Goal: Check status: Check status

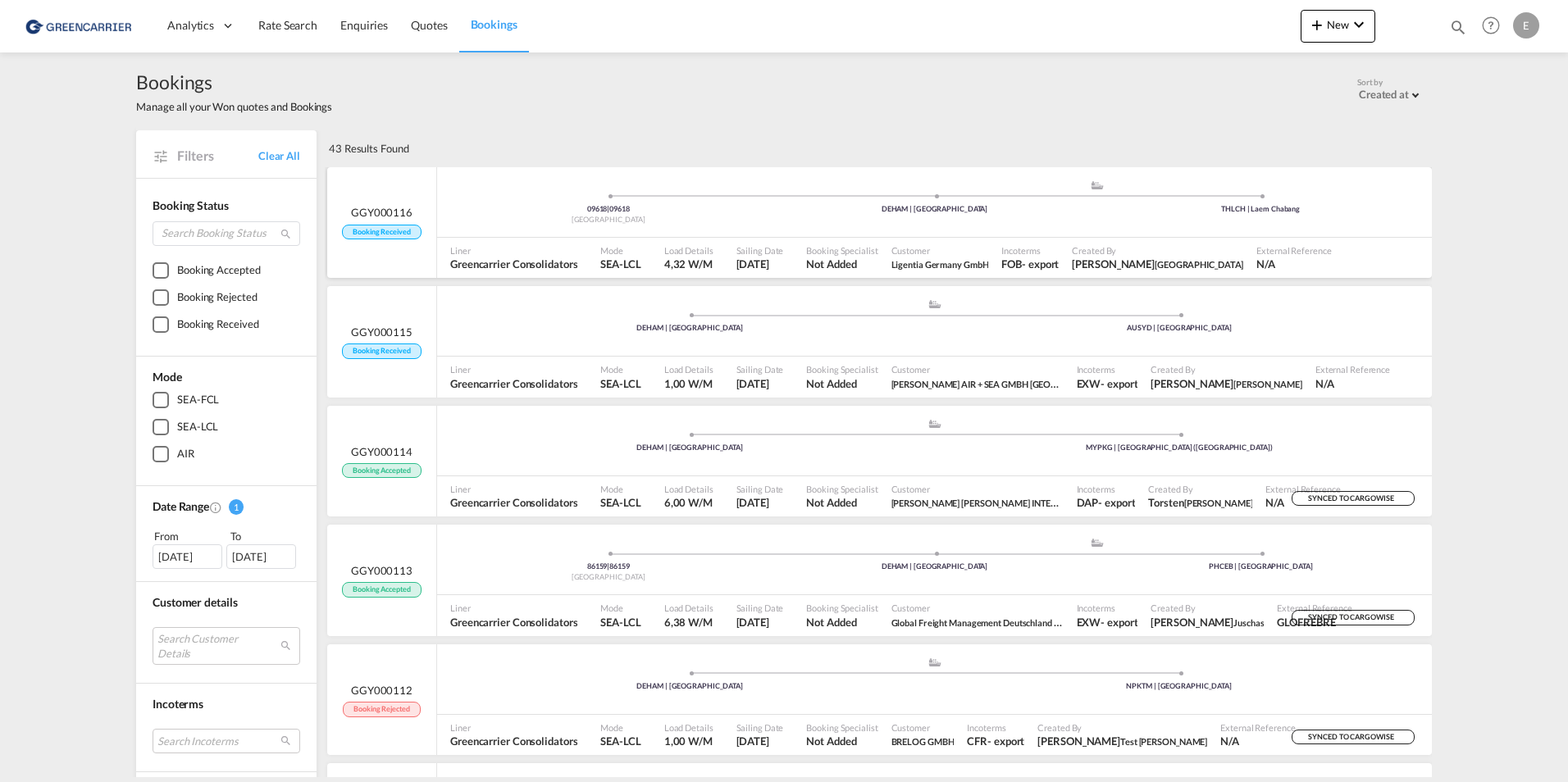
click at [1158, 238] on div "Created By [PERSON_NAME]" at bounding box center [1157, 258] width 184 height 41
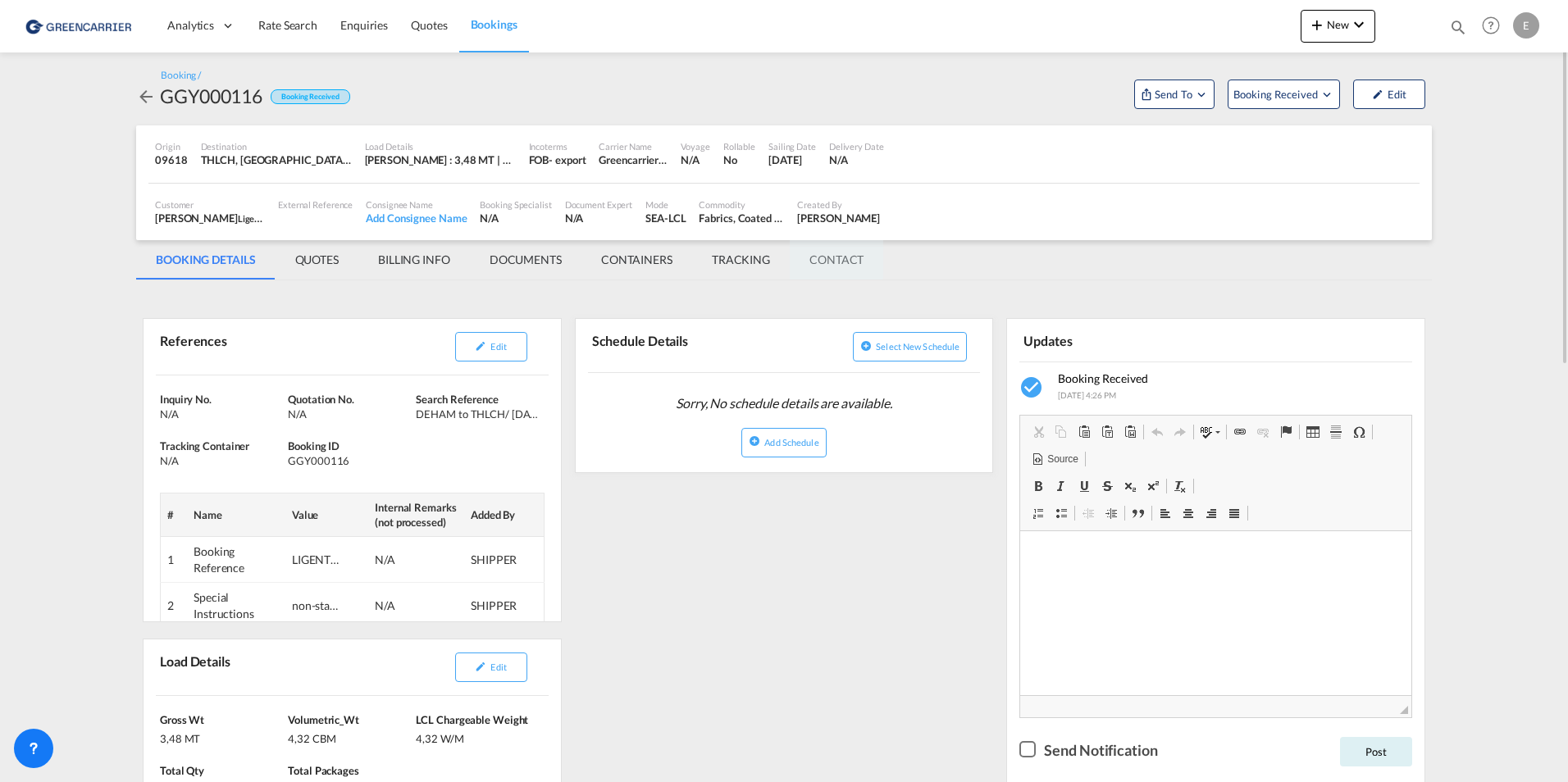
click at [811, 255] on md-tab-item "CONTACT" at bounding box center [836, 260] width 93 height 39
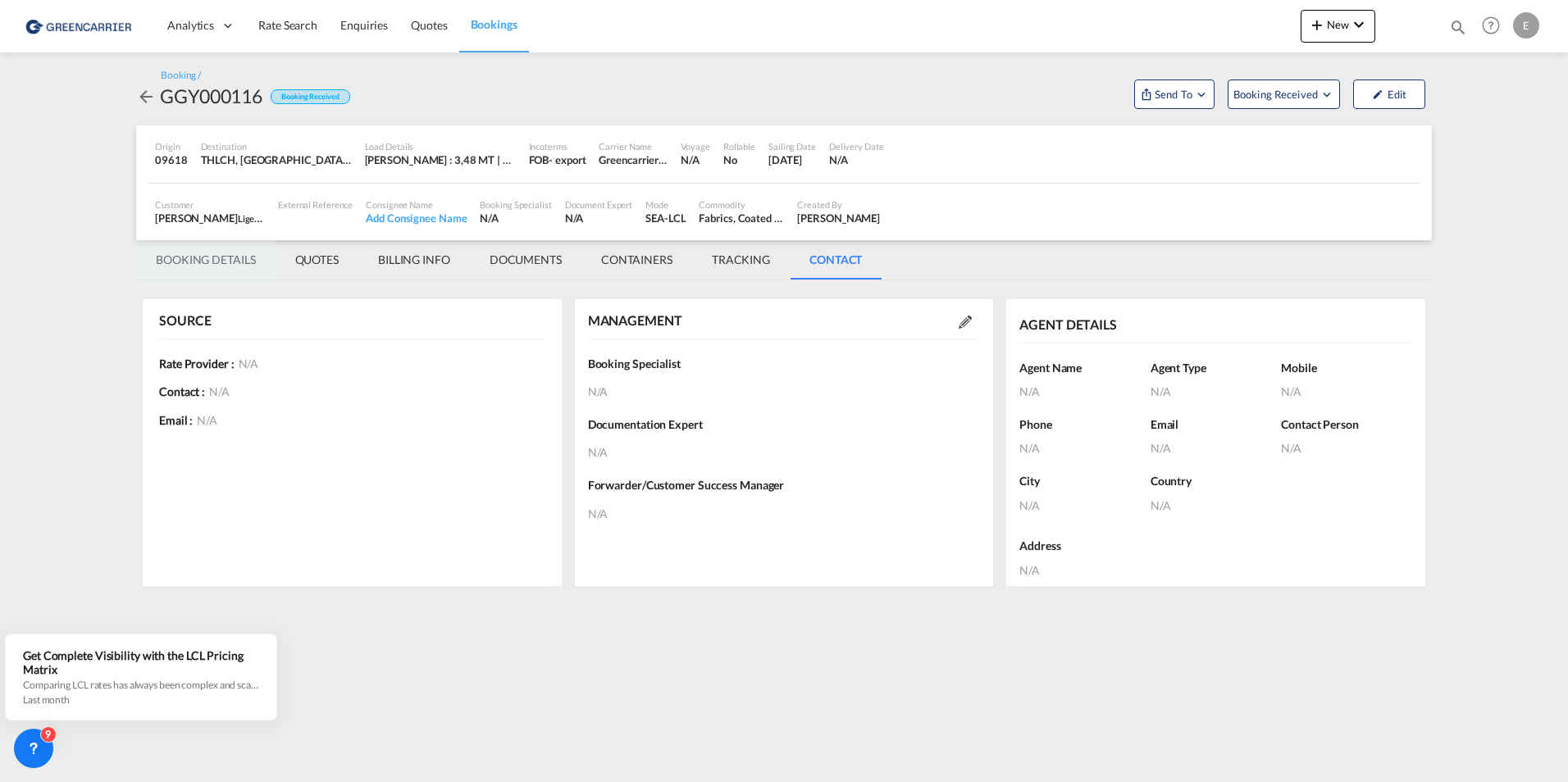
click at [175, 264] on md-tab-item "BOOKING DETAILS" at bounding box center [205, 260] width 139 height 39
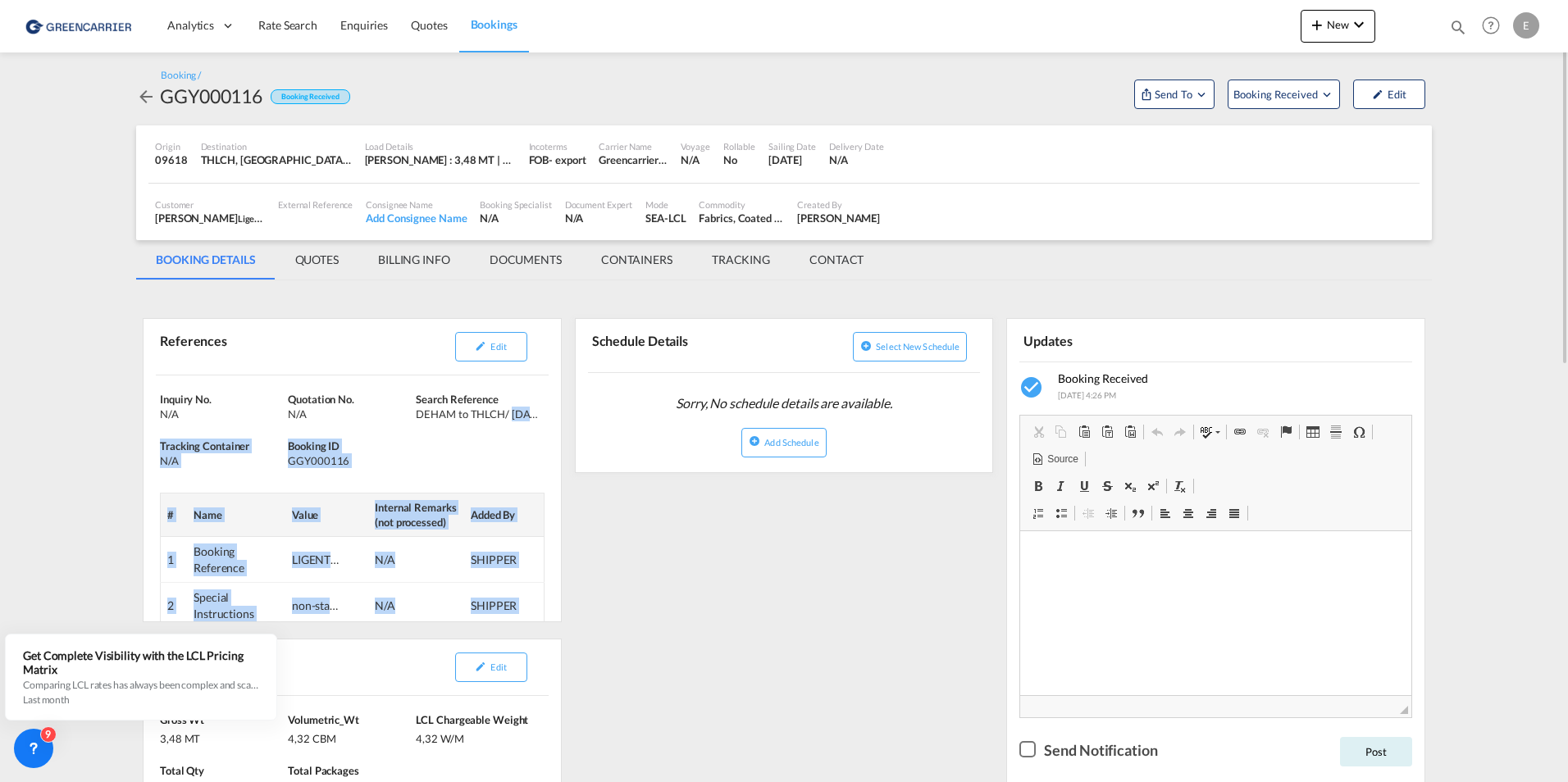
drag, startPoint x: 510, startPoint y: 413, endPoint x: 561, endPoint y: 416, distance: 51.1
click at [561, 416] on div "References Edit Inquiry No. N/A Quotation No. N/A Search Reference DEHAM to THL…" at bounding box center [352, 470] width 419 height 304
drag, startPoint x: 561, startPoint y: 416, endPoint x: 529, endPoint y: 411, distance: 32.4
click at [529, 411] on div "DEHAM to THLCH/ [DATE]" at bounding box center [477, 413] width 124 height 15
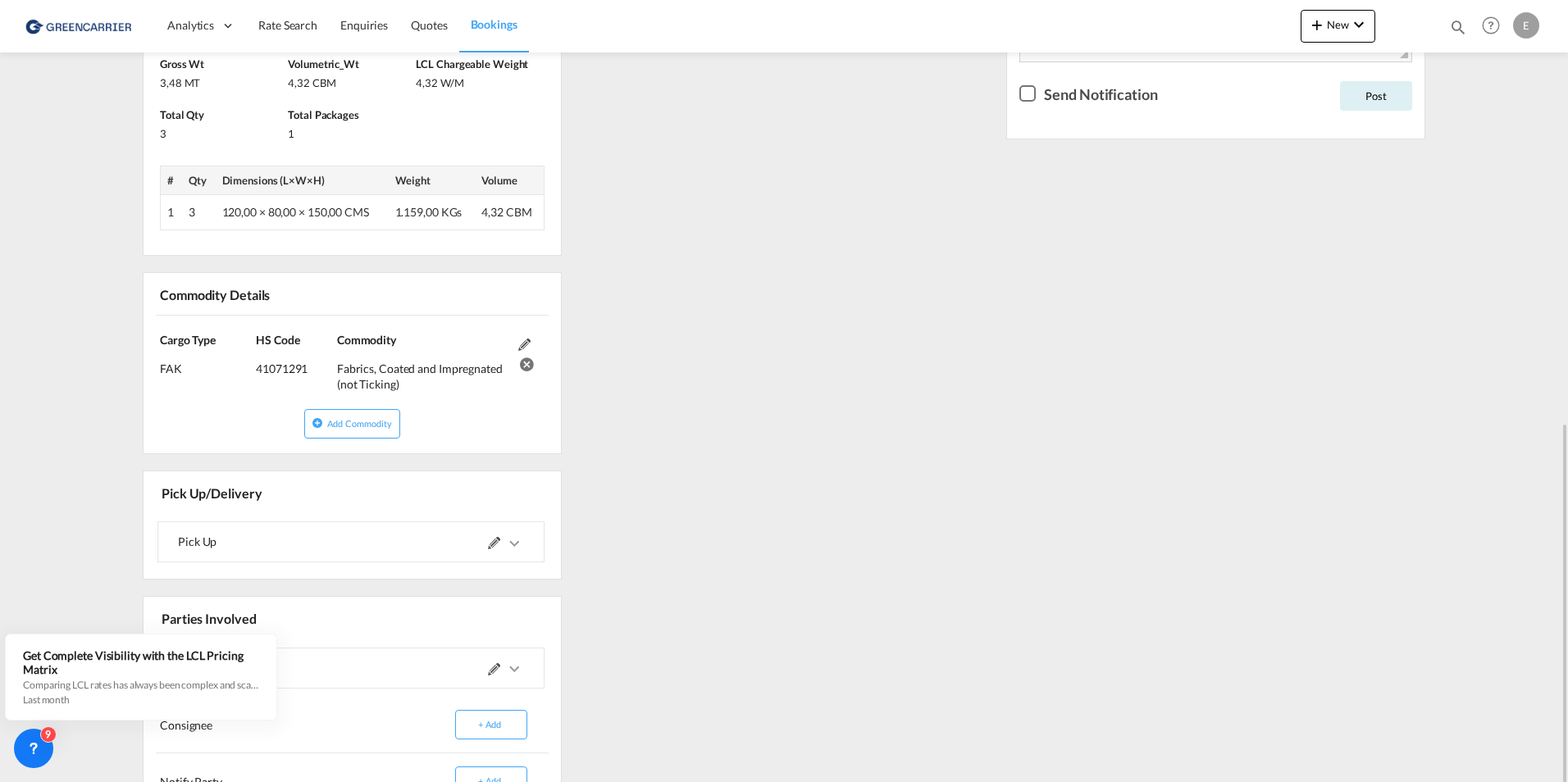
scroll to position [738, 0]
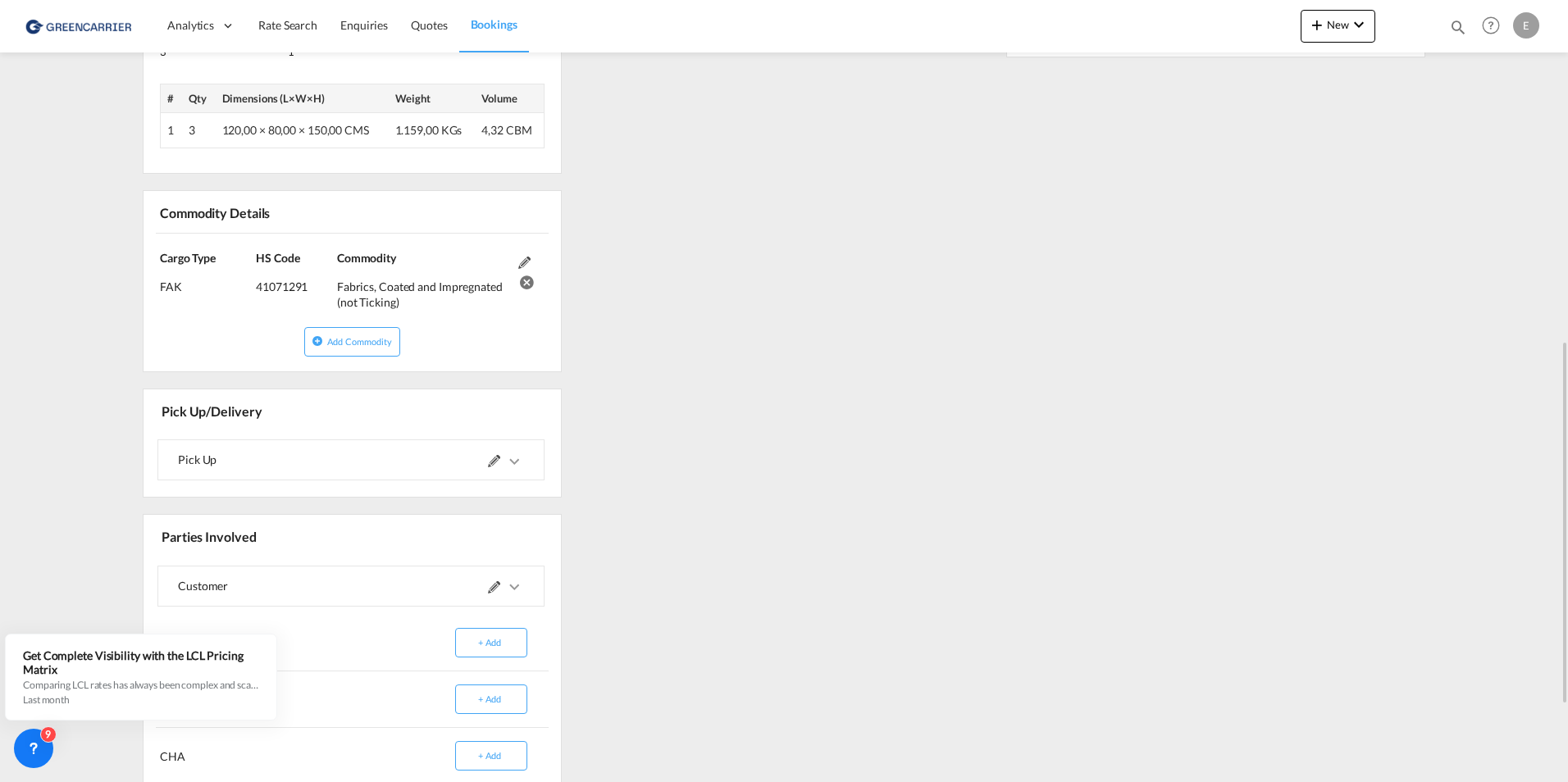
click at [506, 471] on span at bounding box center [506, 460] width 36 height 39
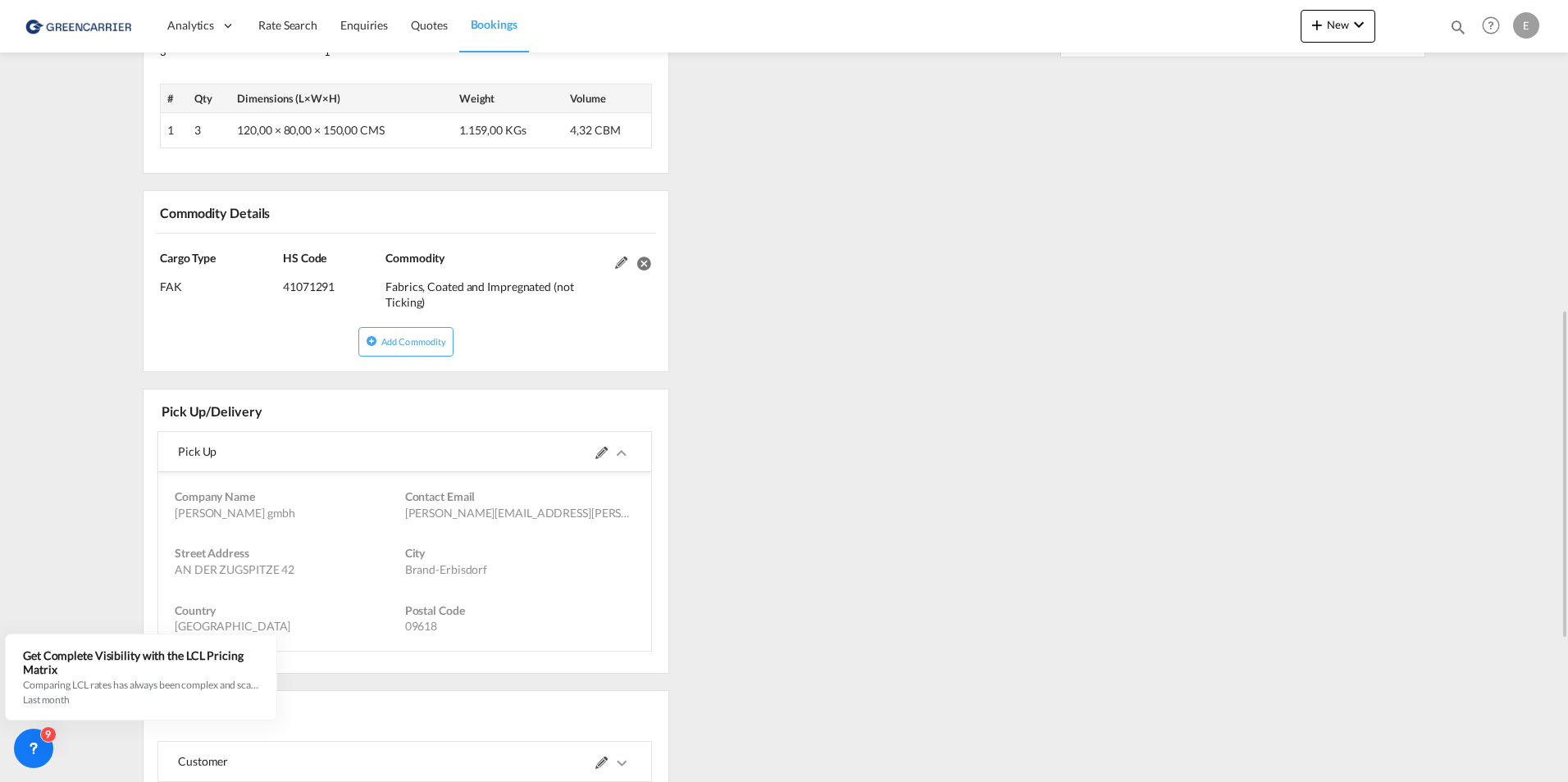
scroll to position [902, 0]
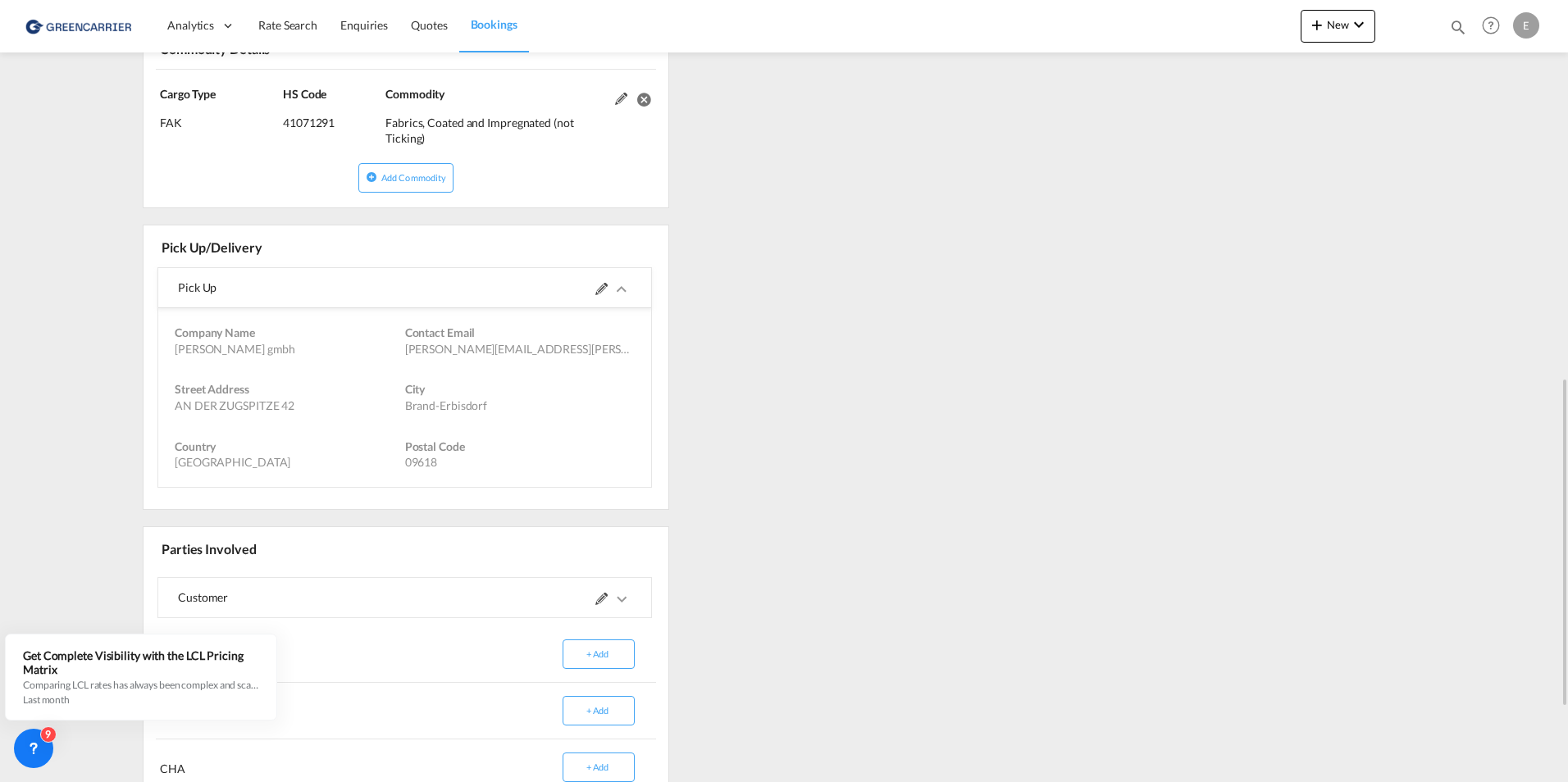
drag, startPoint x: 299, startPoint y: 408, endPoint x: 167, endPoint y: 409, distance: 132.0
click at [167, 409] on div "Street Address AN [GEOGRAPHIC_DATA][STREET_ADDRESS] [GEOGRAPHIC_DATA]" at bounding box center [405, 397] width 485 height 56
copy div "AN DER ZUGSPITZE 42"
